Goal: Task Accomplishment & Management: Manage account settings

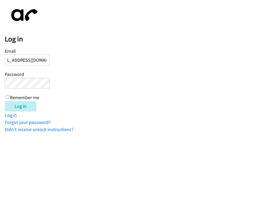
scroll to position [0, 18]
type input "camila@furnishedfinder.com"
click at [20, 123] on link "Forgot your password?" at bounding box center [28, 122] width 46 height 6
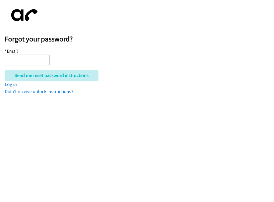
click at [30, 60] on input "* Email" at bounding box center [27, 60] width 45 height 11
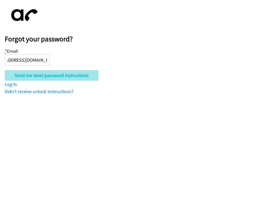
type input "camila@furnishedfinder.com"
click at [26, 72] on input "Send me reset password instructions" at bounding box center [52, 75] width 94 height 11
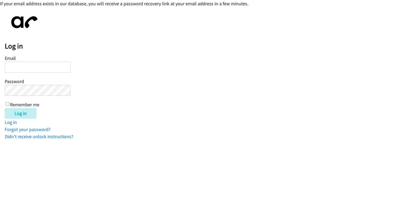
click at [158, 98] on form "Email Password Remember me Log in" at bounding box center [202, 86] width 394 height 65
click at [40, 136] on link "Didn't receive unlock instructions?" at bounding box center [39, 137] width 69 height 6
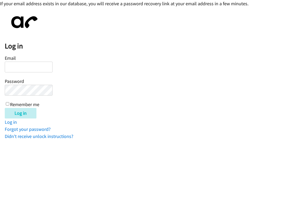
click at [24, 73] on div "Email Password Remember me" at bounding box center [29, 81] width 48 height 54
click at [23, 67] on input "Email" at bounding box center [29, 67] width 48 height 11
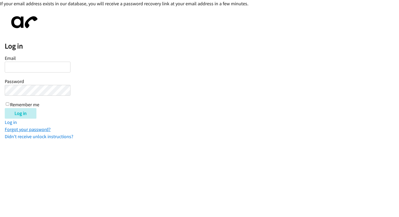
click at [26, 128] on link "Forgot your password?" at bounding box center [28, 129] width 46 height 6
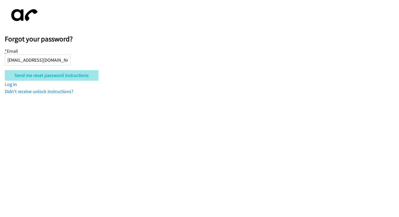
type input "camila@furnishedfinder.com"
click at [34, 76] on input "Send me reset password instructions" at bounding box center [52, 75] width 94 height 11
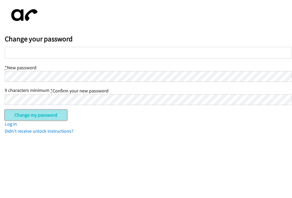
click at [25, 114] on input "Change my password" at bounding box center [36, 115] width 62 height 11
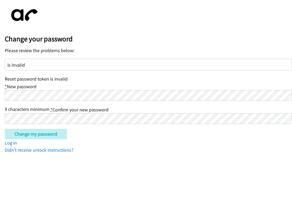
click at [50, 68] on div "is invalid" at bounding box center [148, 65] width 287 height 12
click at [23, 136] on input "Change my password" at bounding box center [36, 134] width 62 height 11
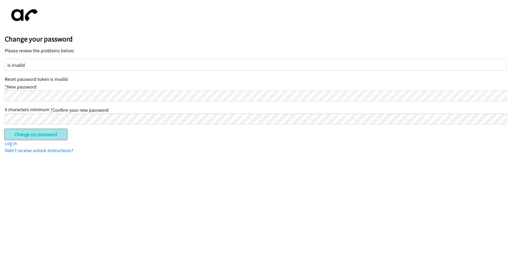
click at [22, 134] on input "Change my password" at bounding box center [36, 134] width 62 height 11
click at [61, 154] on html "Change your password Please review the problems below: is invalid Reset passwor…" at bounding box center [253, 77] width 507 height 154
click at [56, 61] on div "is invalid" at bounding box center [256, 65] width 502 height 12
